Goal: Task Accomplishment & Management: Use online tool/utility

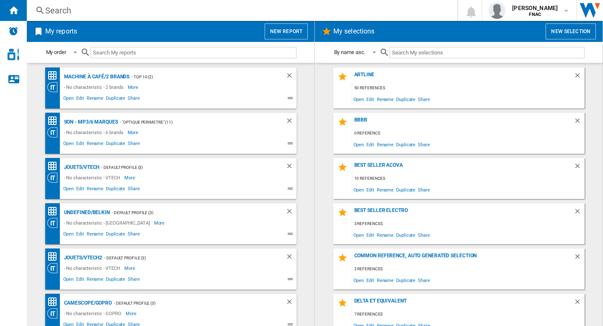
click at [281, 31] on button "New report" at bounding box center [286, 31] width 43 height 16
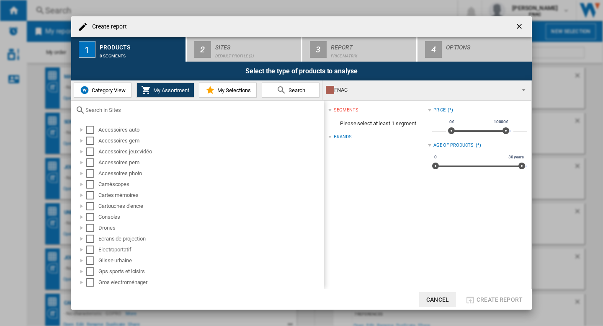
click at [100, 80] on div "Category View My Assortment My Selections Search" at bounding box center [196, 90] width 251 height 20
click at [98, 86] on button "Category View" at bounding box center [103, 89] width 58 height 15
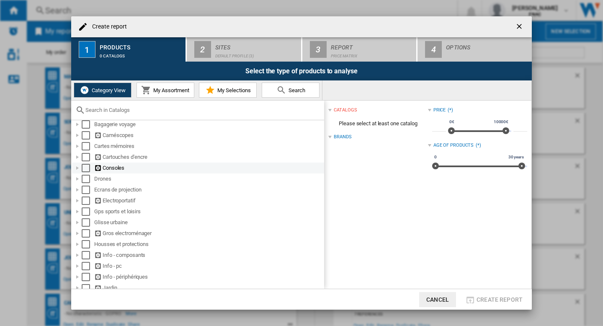
scroll to position [59, 0]
click at [162, 91] on span "My Assortment" at bounding box center [170, 90] width 38 height 6
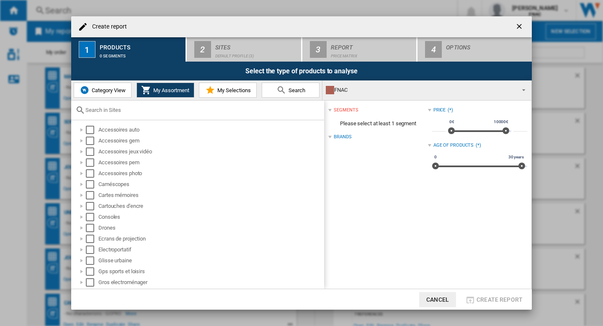
click at [370, 90] on div "FNAC" at bounding box center [420, 90] width 189 height 12
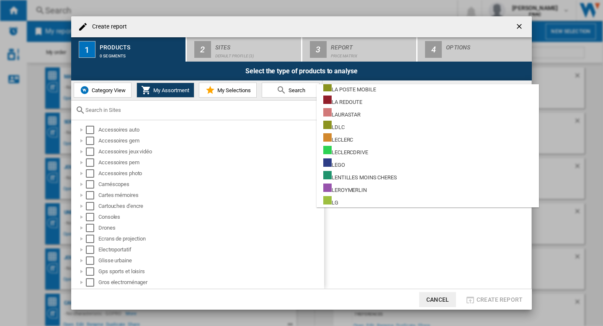
scroll to position [2527, 0]
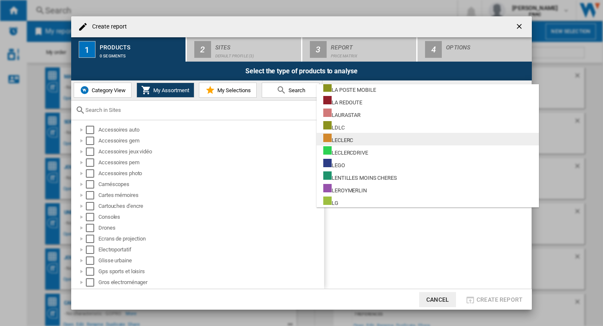
click at [353, 140] on div "LECLERC" at bounding box center [338, 139] width 30 height 10
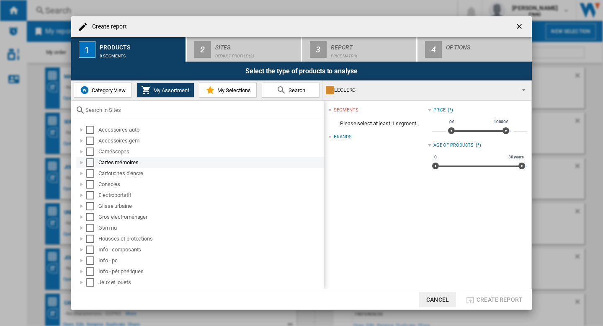
click at [90, 163] on div "Select" at bounding box center [90, 162] width 8 height 8
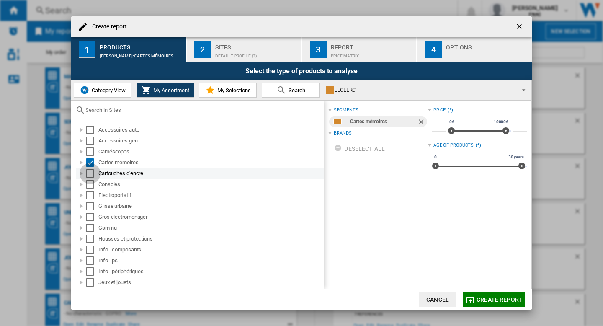
click at [90, 172] on div "Select" at bounding box center [90, 173] width 8 height 8
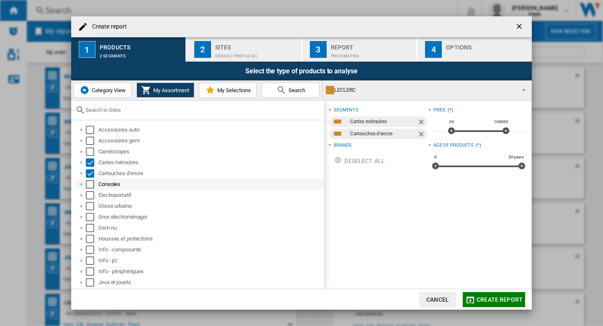
click at [89, 182] on div "Select" at bounding box center [90, 184] width 8 height 8
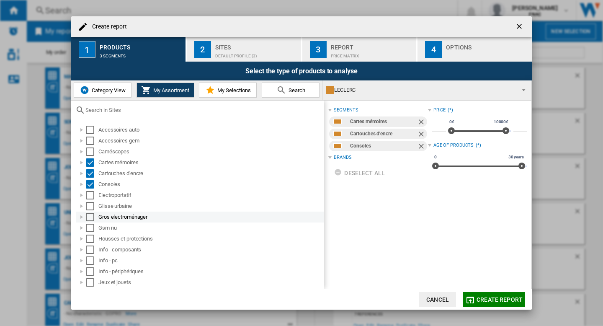
click at [89, 216] on div "Select" at bounding box center [90, 217] width 8 height 8
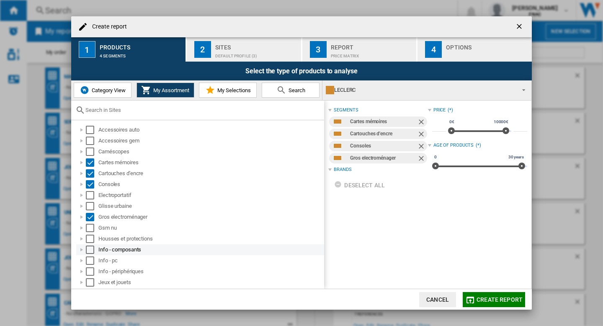
click at [89, 250] on div "Select" at bounding box center [90, 249] width 8 height 8
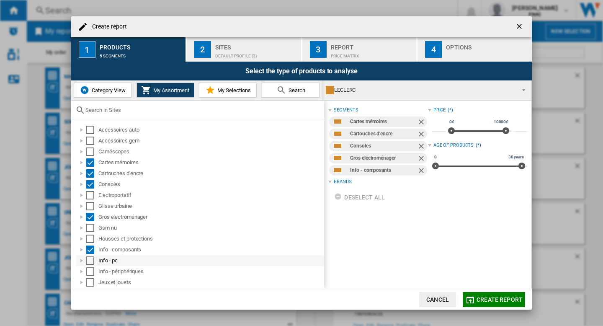
click at [89, 258] on div "Select" at bounding box center [90, 260] width 8 height 8
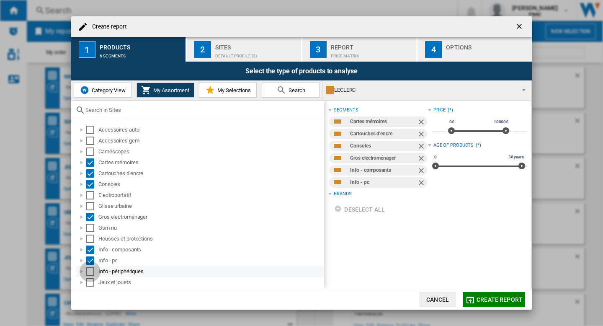
click at [89, 269] on div "Select" at bounding box center [90, 271] width 8 height 8
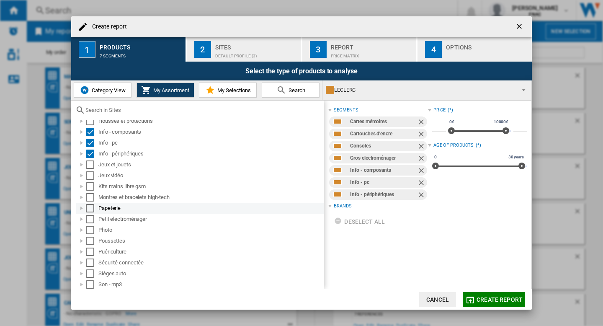
scroll to position [119, 0]
click at [91, 219] on div "Select" at bounding box center [90, 218] width 8 height 8
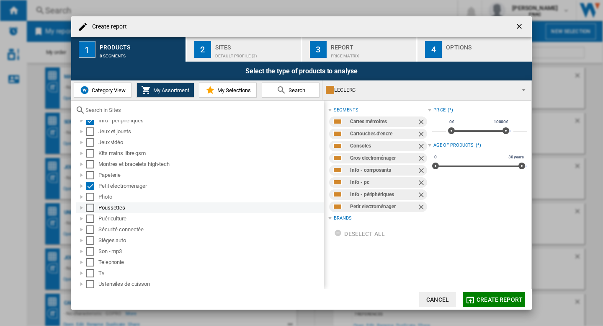
scroll to position [160, 0]
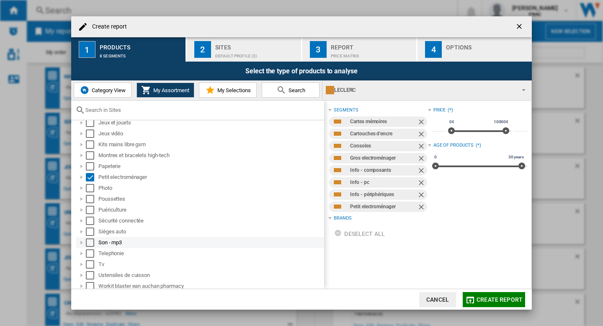
click at [92, 240] on div "Select" at bounding box center [90, 242] width 8 height 8
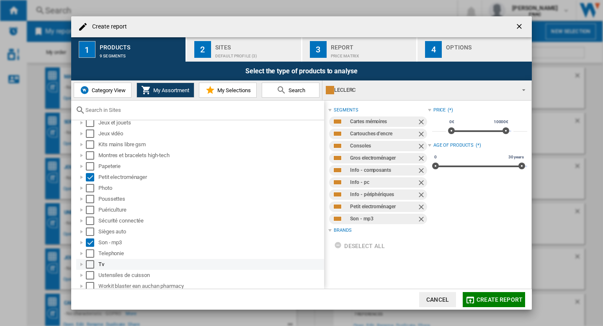
click at [90, 260] on div "Select" at bounding box center [90, 264] width 8 height 8
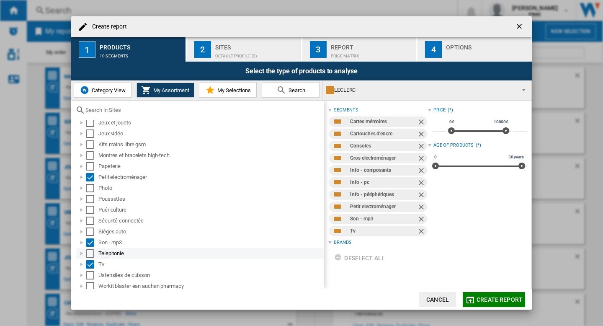
scroll to position [184, 0]
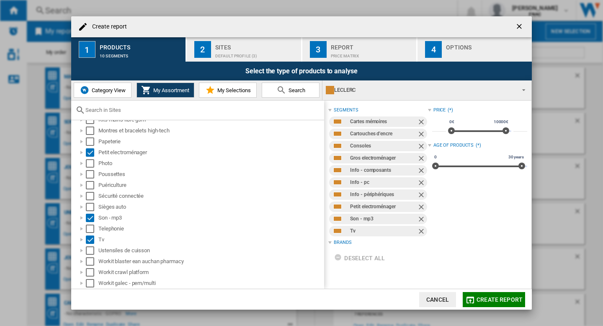
click at [259, 48] on div "Sites" at bounding box center [256, 45] width 82 height 9
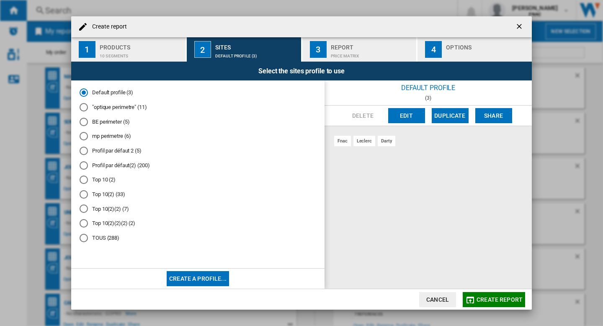
click at [406, 120] on button "Edit" at bounding box center [406, 115] width 37 height 15
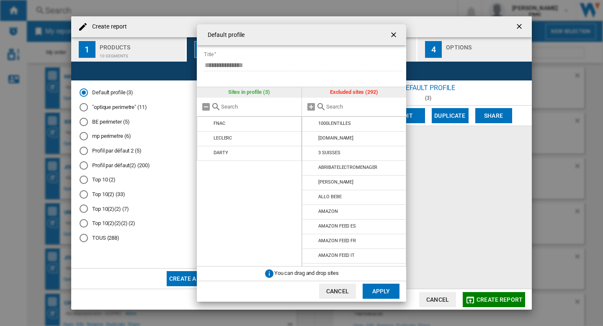
click at [336, 106] on input "text" at bounding box center [364, 106] width 76 height 6
type input "l"
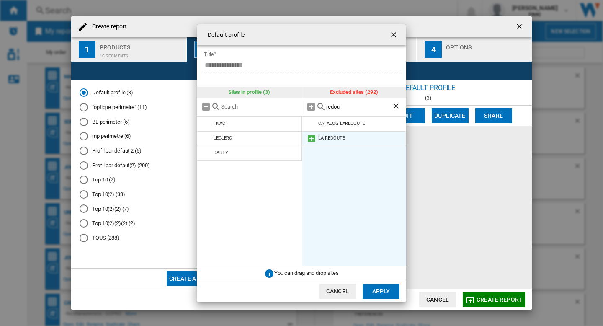
click at [312, 139] on md-icon at bounding box center [312, 139] width 10 height 10
click at [346, 105] on input "redou" at bounding box center [359, 106] width 66 height 6
click at [309, 121] on md-icon at bounding box center [312, 124] width 10 height 10
click at [335, 108] on input "cdi" at bounding box center [359, 106] width 66 height 6
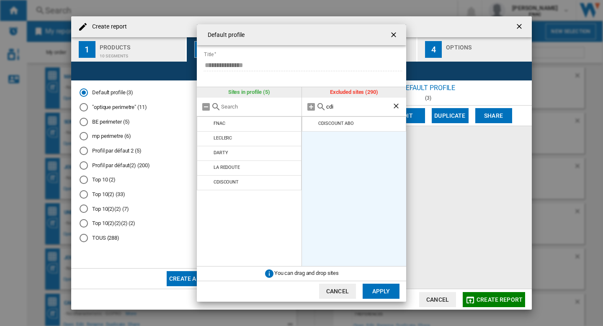
click at [335, 108] on input "cdi" at bounding box center [359, 106] width 66 height 6
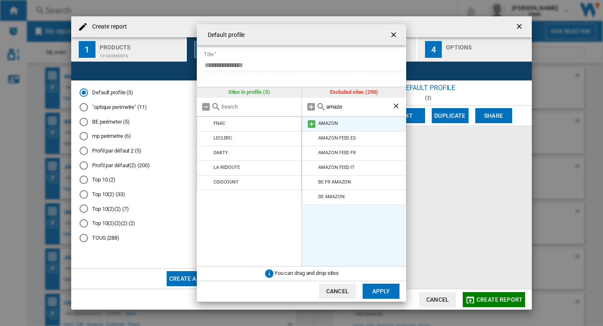
click at [310, 123] on md-icon at bounding box center [312, 124] width 10 height 10
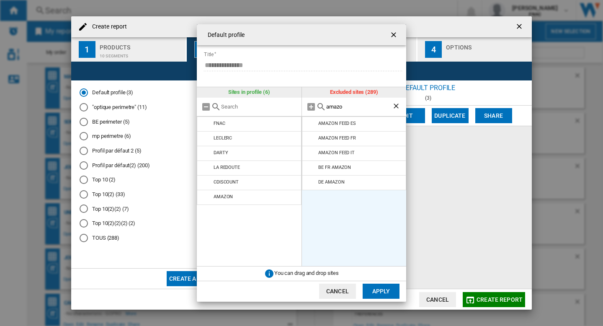
click at [346, 108] on input "amazo" at bounding box center [359, 106] width 66 height 6
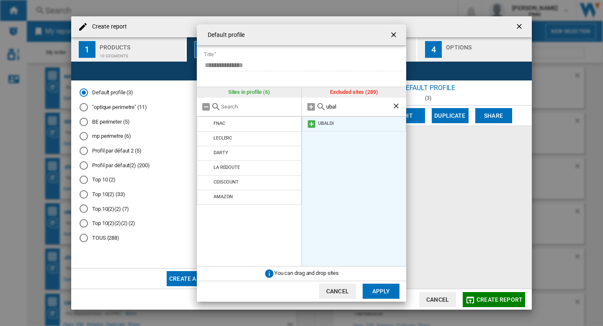
type input "ubal"
click at [312, 123] on md-icon at bounding box center [312, 124] width 10 height 10
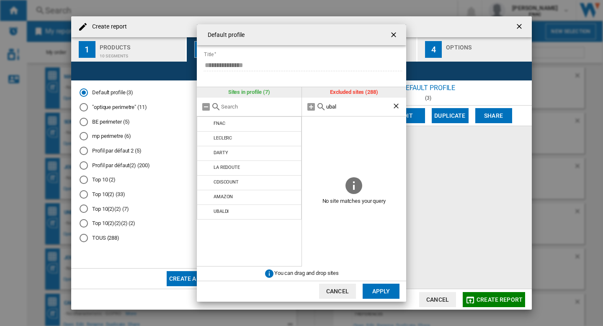
click at [375, 288] on button "Apply" at bounding box center [381, 290] width 37 height 15
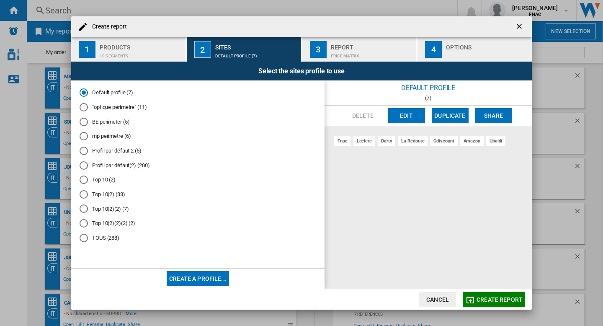
click at [490, 295] on button "Create report" at bounding box center [494, 299] width 62 height 15
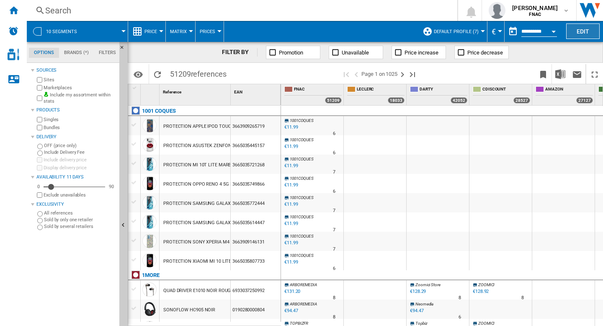
click at [580, 31] on button "Edit" at bounding box center [583, 30] width 34 height 15
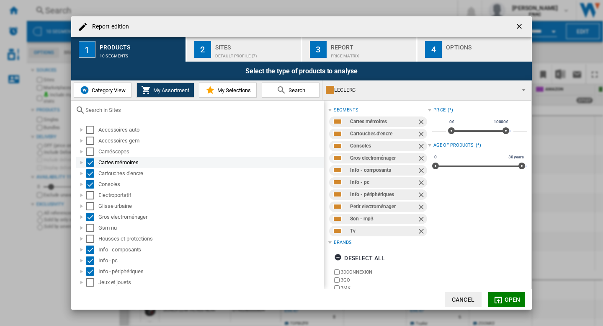
click at [90, 162] on div "Select" at bounding box center [90, 162] width 8 height 8
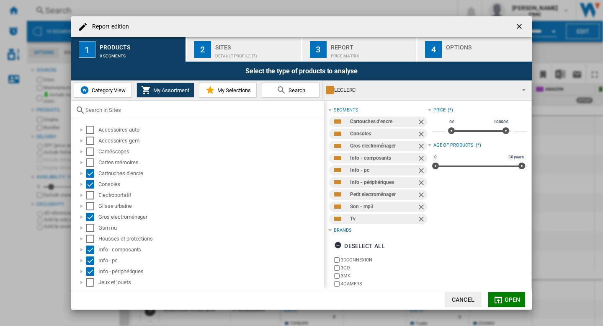
click at [519, 26] on ng-md-icon "getI18NText('BUTTONS.CLOSE_DIALOG')" at bounding box center [520, 27] width 10 height 10
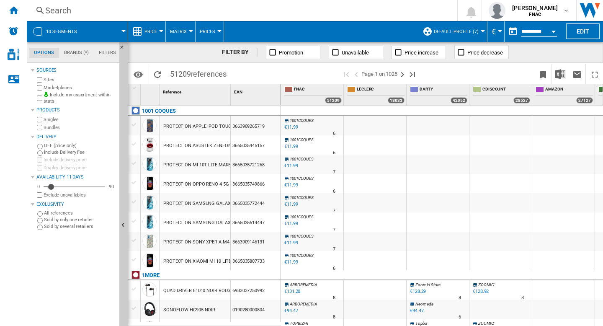
click at [291, 126] on div "€11.99" at bounding box center [290, 126] width 13 height 5
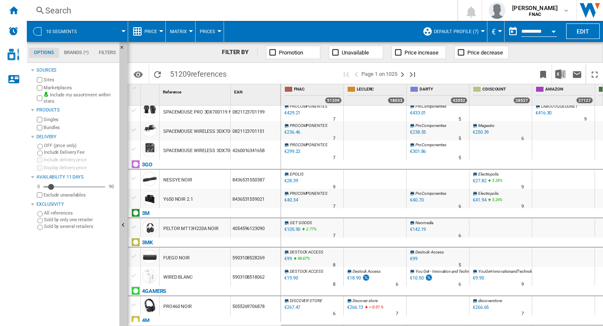
scroll to position [542, 0]
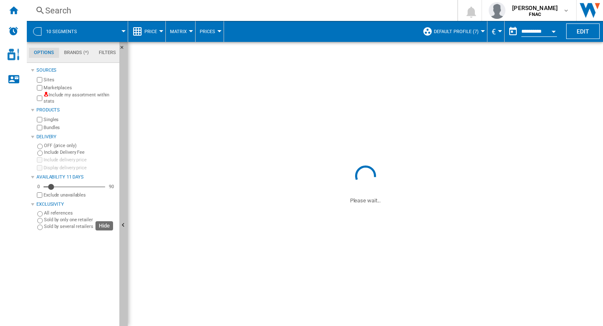
click at [124, 225] on ng-md-icon "Hide" at bounding box center [124, 226] width 10 height 10
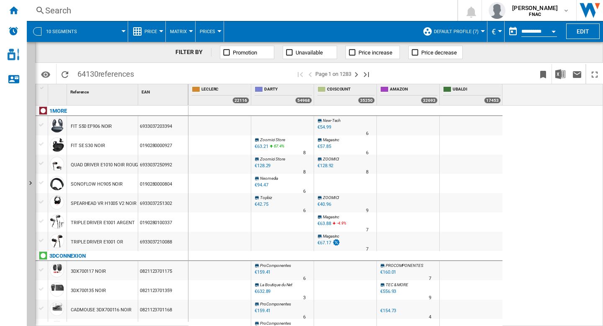
scroll to position [82, 0]
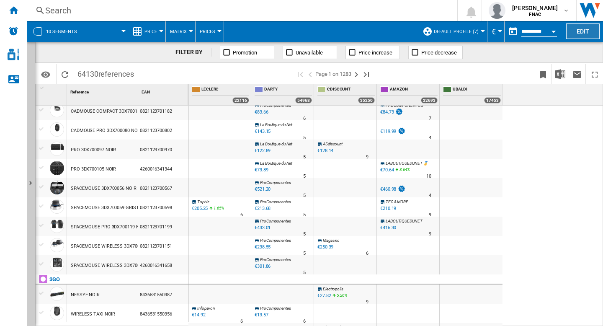
click at [577, 37] on button "Edit" at bounding box center [583, 30] width 34 height 15
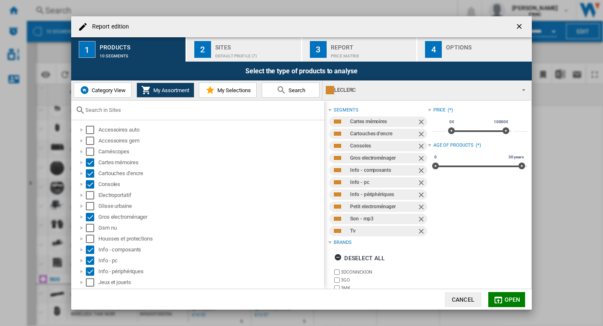
click at [517, 24] on ng-md-icon "getI18NText('BUTTONS.CLOSE_DIALOG')" at bounding box center [520, 27] width 10 height 10
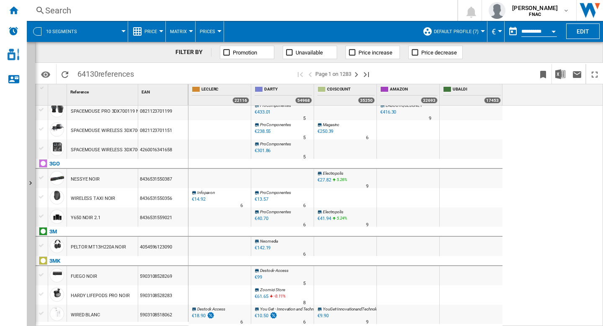
scroll to position [368, 0]
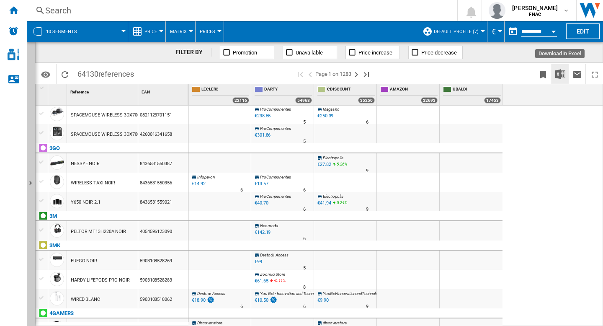
click at [562, 77] on img "Download in Excel" at bounding box center [560, 74] width 10 height 10
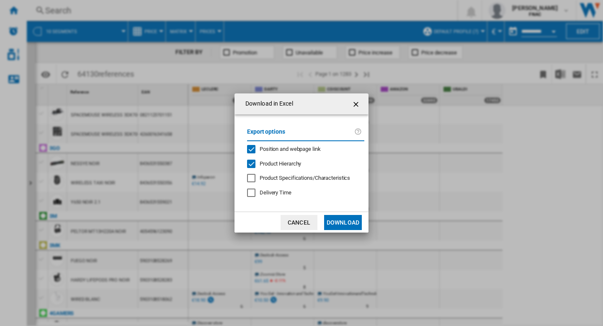
click at [254, 149] on div "Position and webpage link" at bounding box center [251, 149] width 8 height 8
click at [347, 221] on button "Download" at bounding box center [343, 222] width 38 height 15
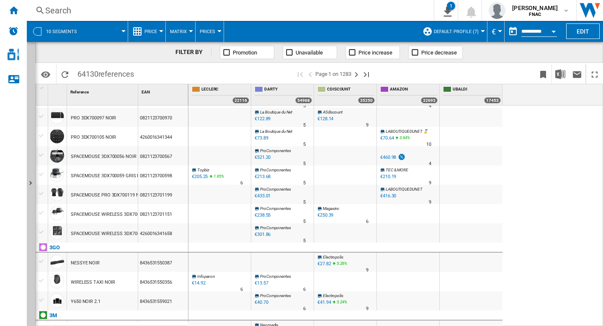
scroll to position [257, 0]
